Goal: Task Accomplishment & Management: Manage account settings

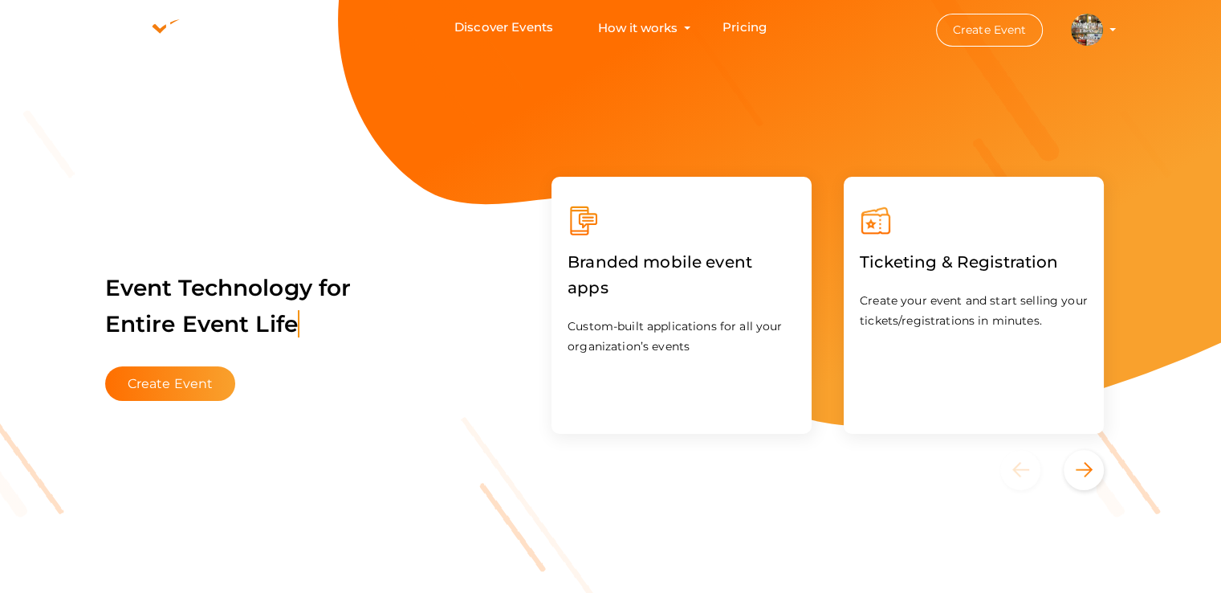
click at [1091, 22] on img at bounding box center [1087, 30] width 32 height 32
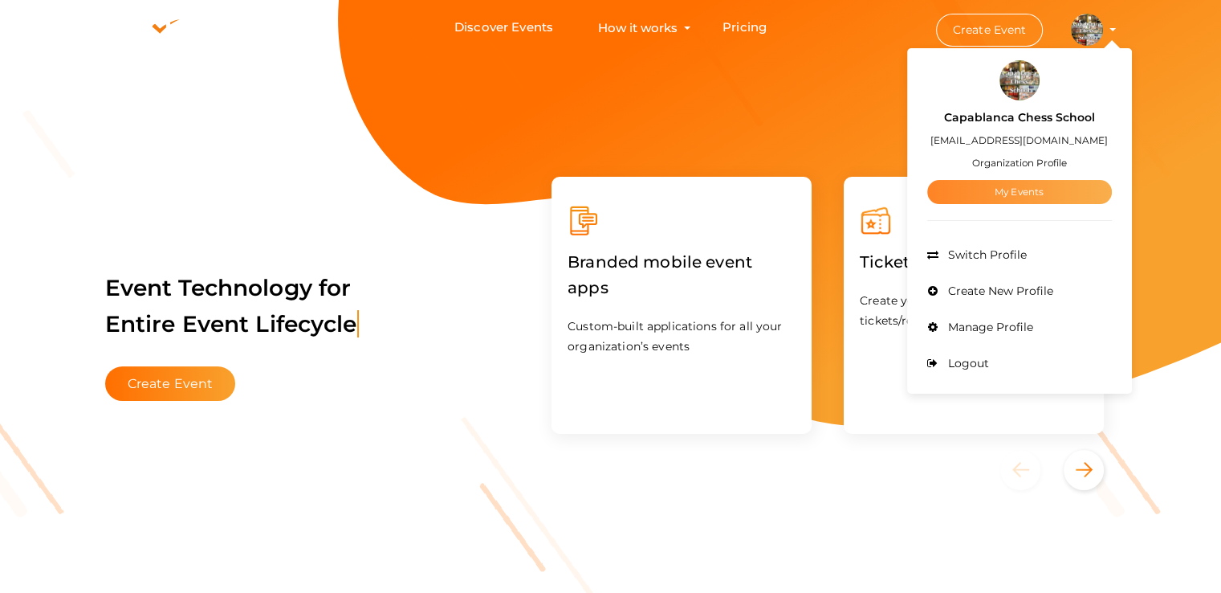
click at [1005, 188] on link "My Events" at bounding box center [1020, 192] width 185 height 24
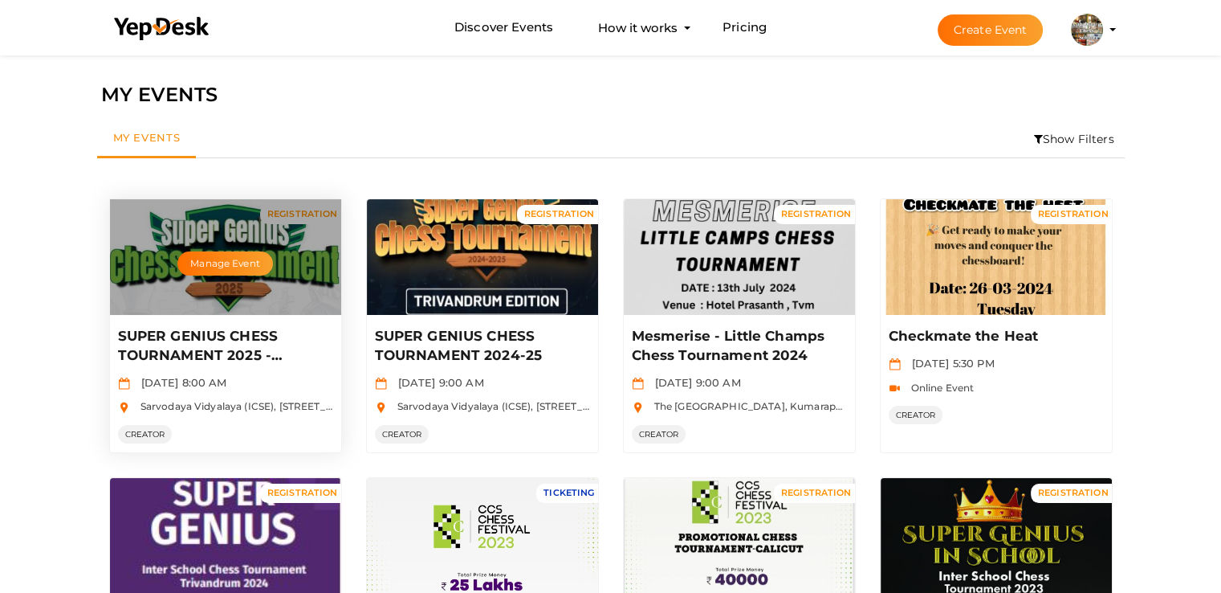
click at [256, 286] on div "Manage Event" at bounding box center [225, 257] width 231 height 116
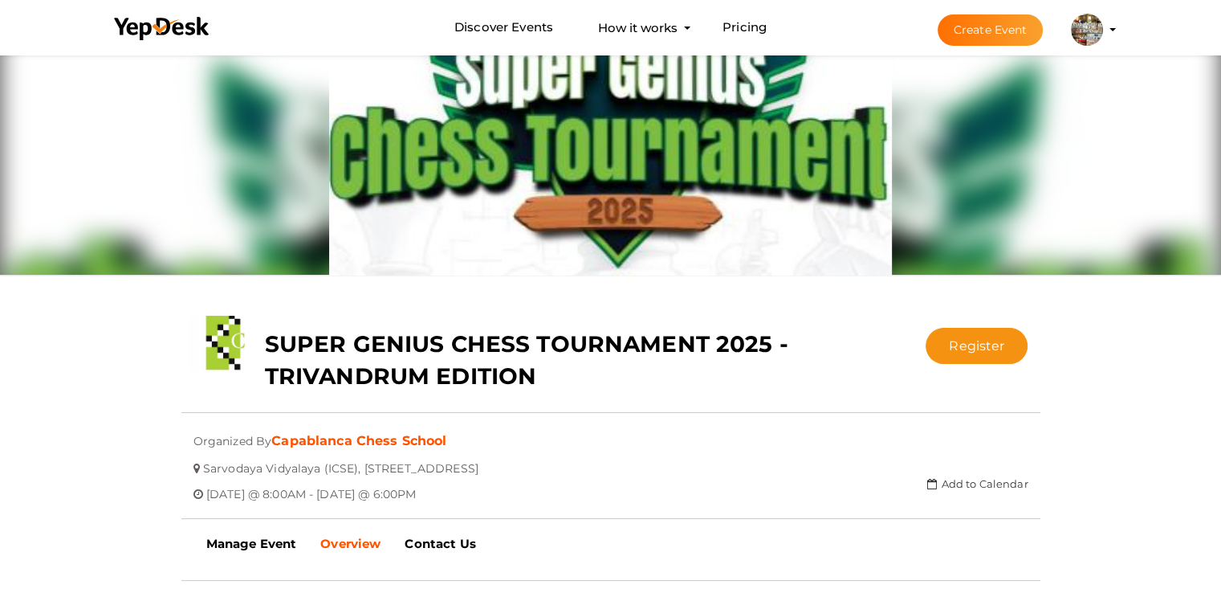
scroll to position [241, 0]
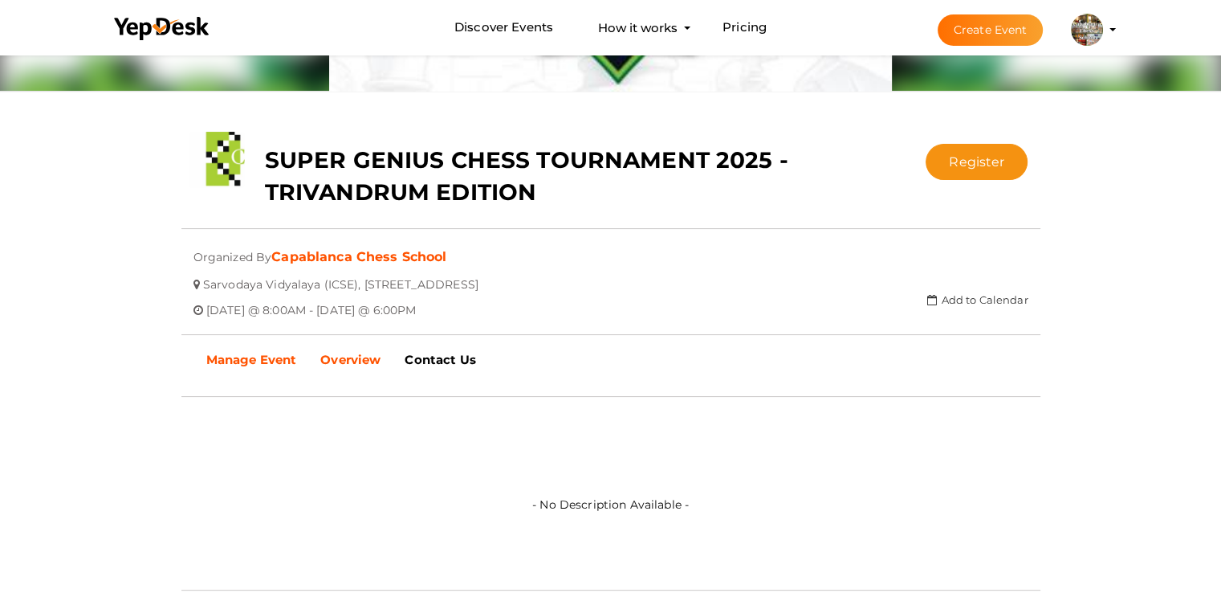
click at [206, 352] on b "Manage Event" at bounding box center [251, 359] width 91 height 15
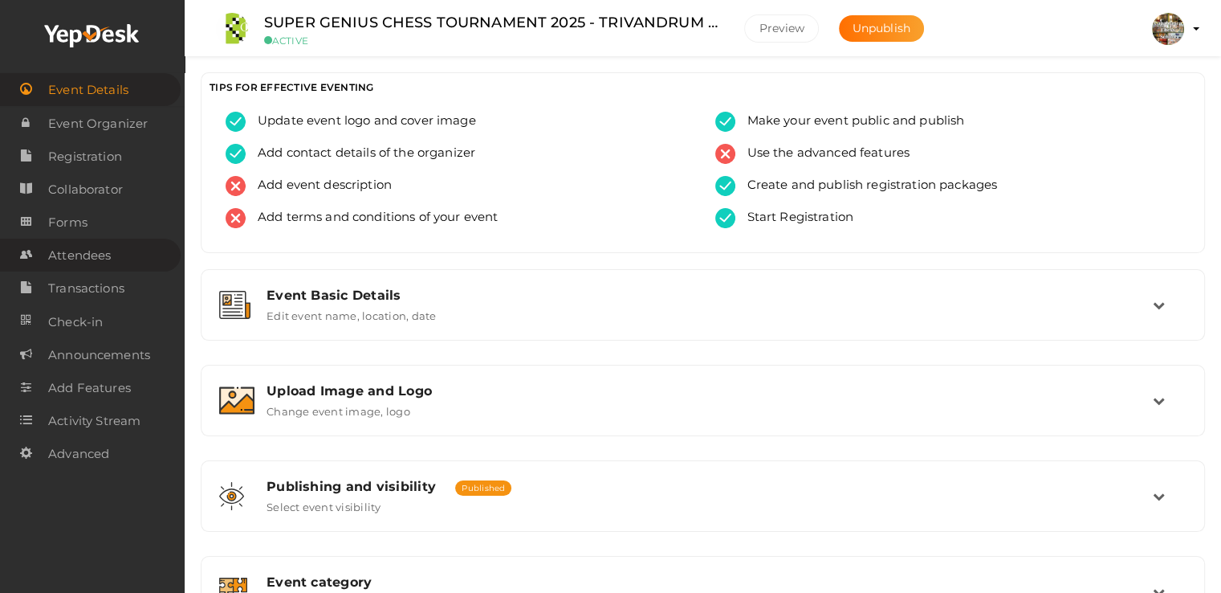
click at [68, 259] on span "Attendees" at bounding box center [79, 255] width 63 height 32
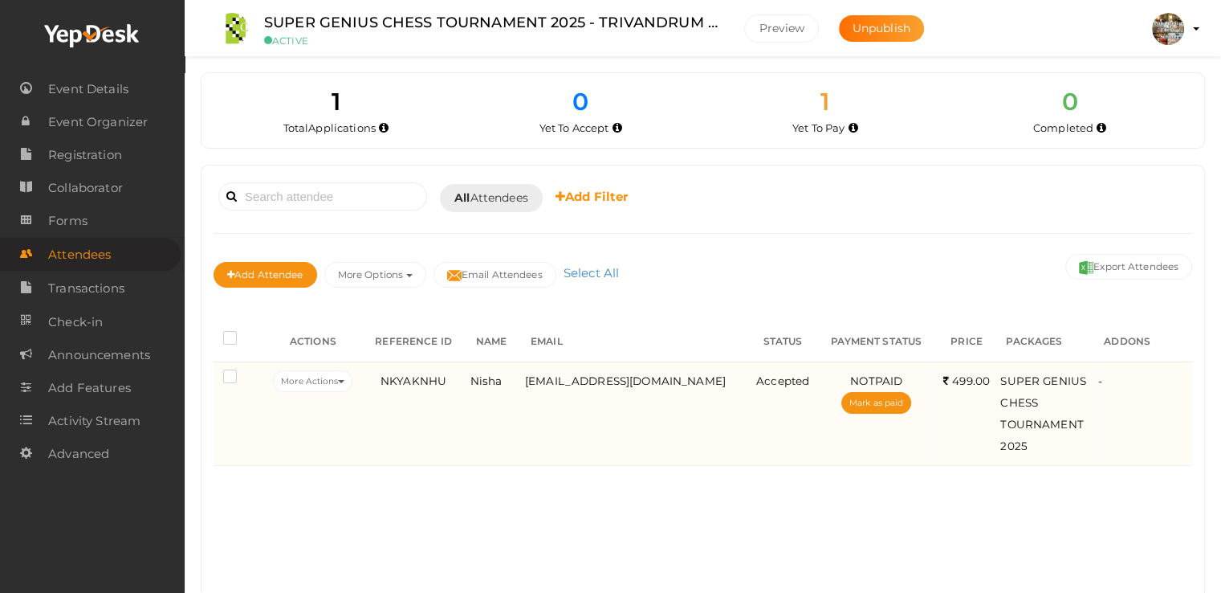
click at [232, 370] on label at bounding box center [233, 378] width 20 height 16
click at [207, 373] on input "checkbox" at bounding box center [207, 373] width 0 height 0
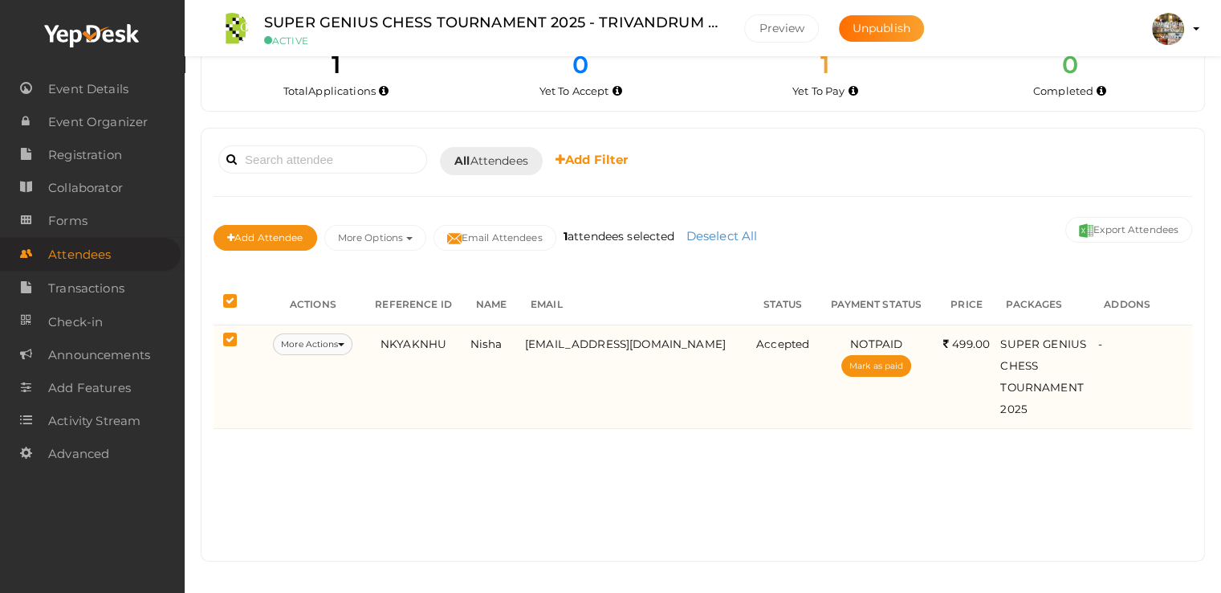
click at [333, 341] on button "More Actions" at bounding box center [313, 344] width 80 height 22
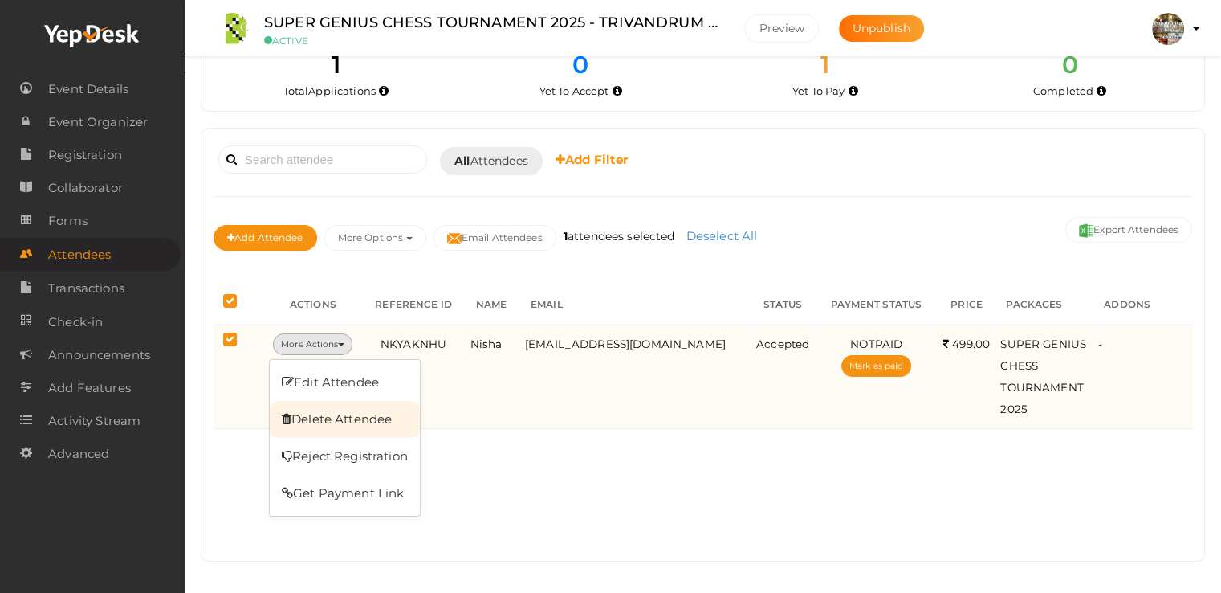
click at [326, 409] on link "Delete Attendee" at bounding box center [345, 419] width 150 height 37
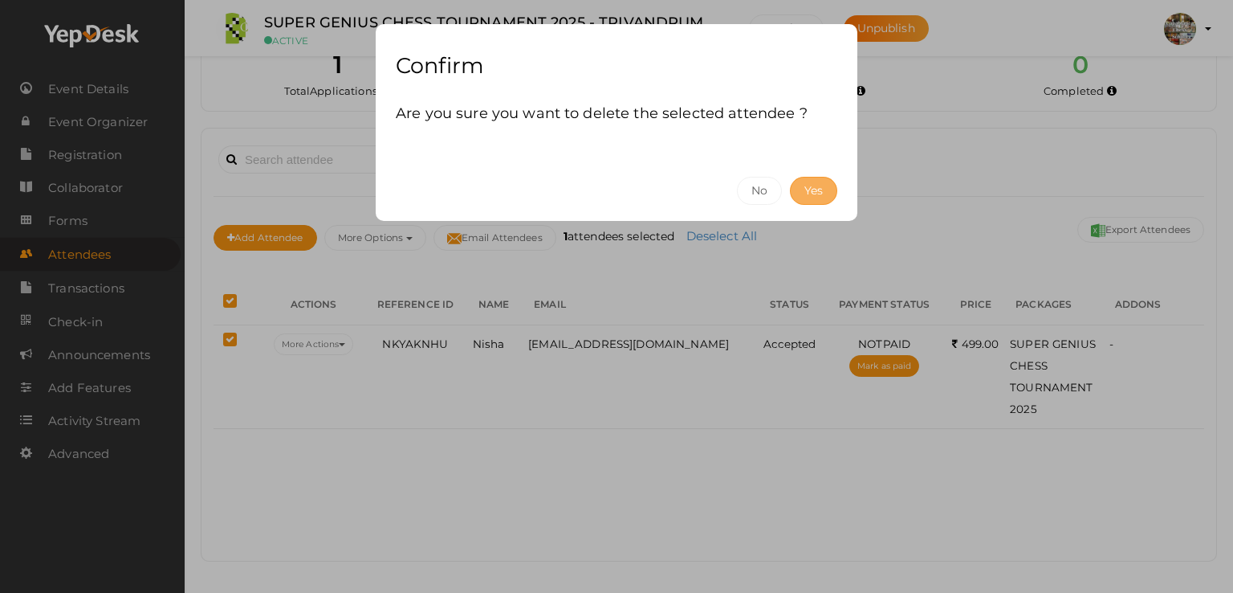
click at [814, 182] on button "Yes" at bounding box center [813, 191] width 47 height 28
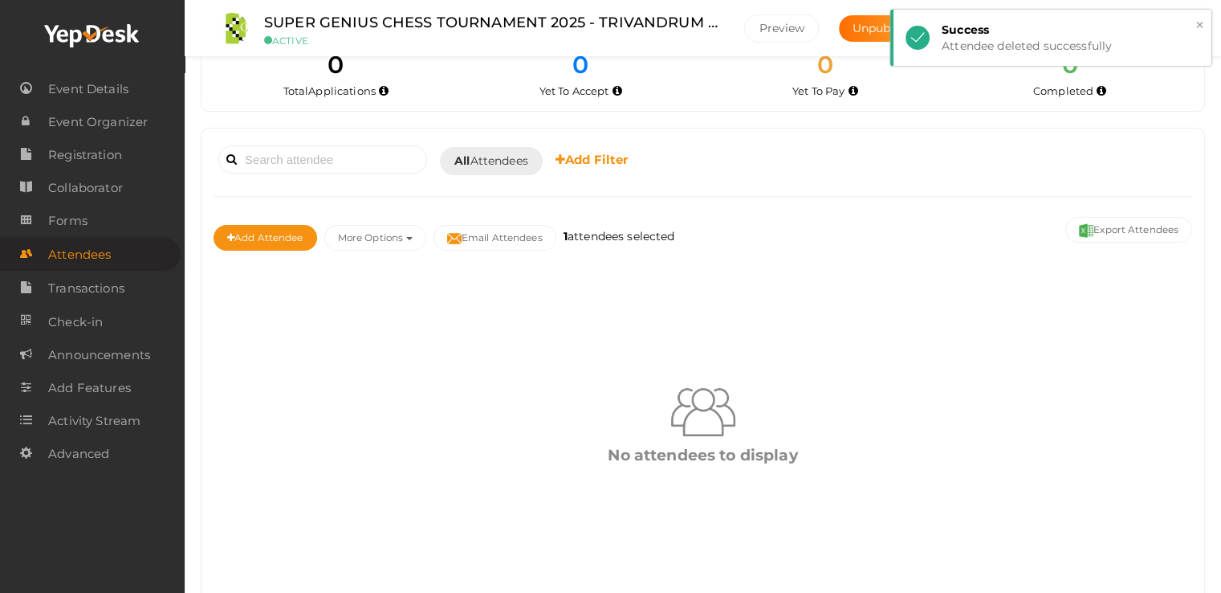
click at [1196, 24] on button "×" at bounding box center [1200, 25] width 10 height 18
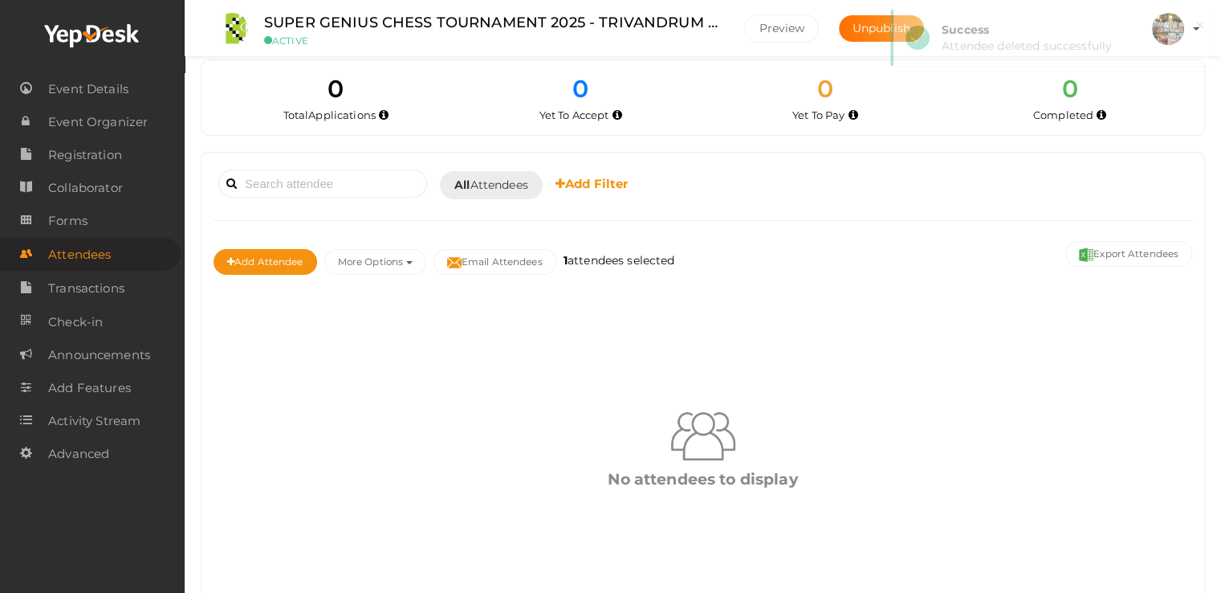
scroll to position [0, 0]
